Goal: Transaction & Acquisition: Purchase product/service

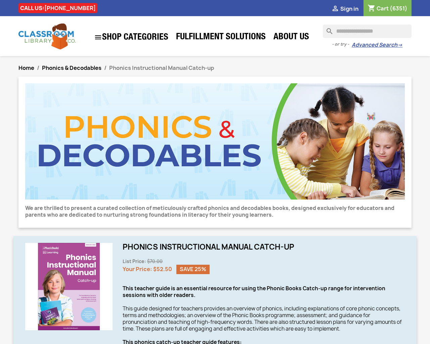
type input "***"
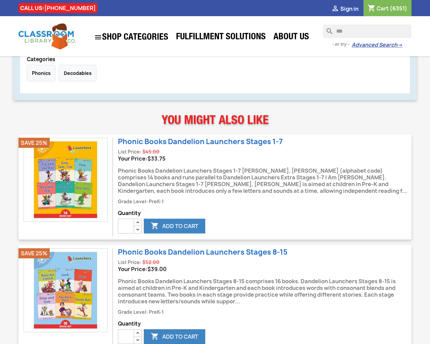
type button "e"
type input "*"
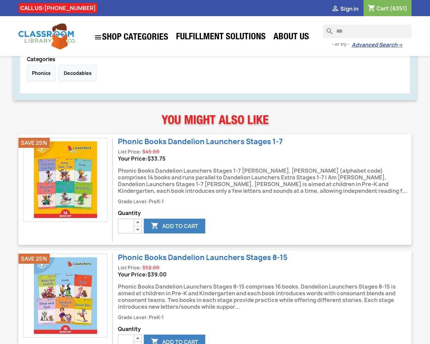
type input "*"
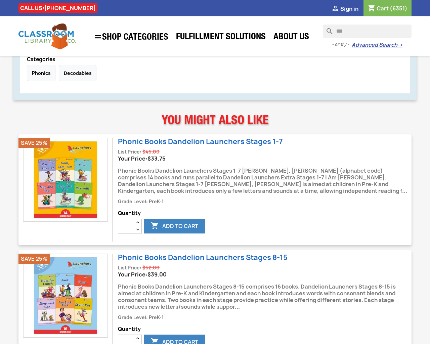
type input "*"
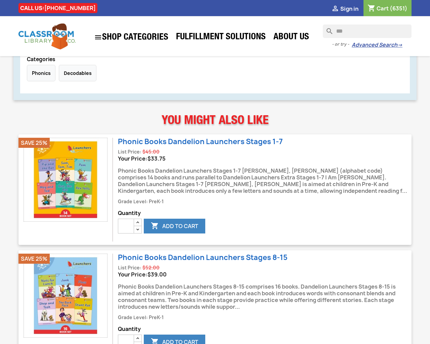
type input "*"
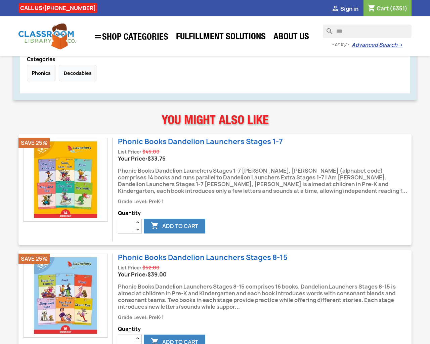
type input "*"
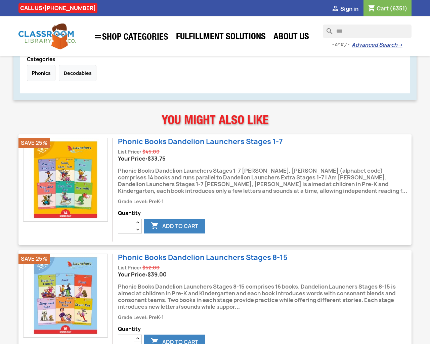
type input "*"
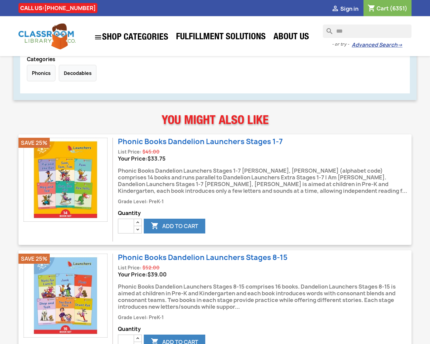
type input "*"
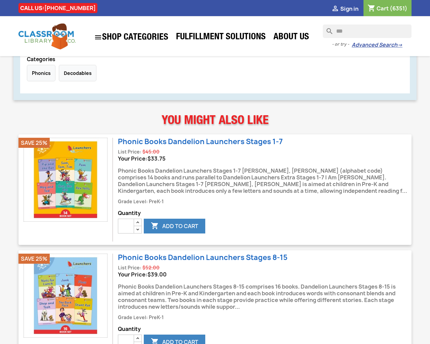
type input "*"
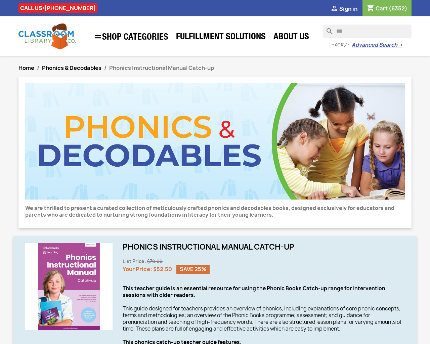
type input "*"
